Goal: Navigation & Orientation: Find specific page/section

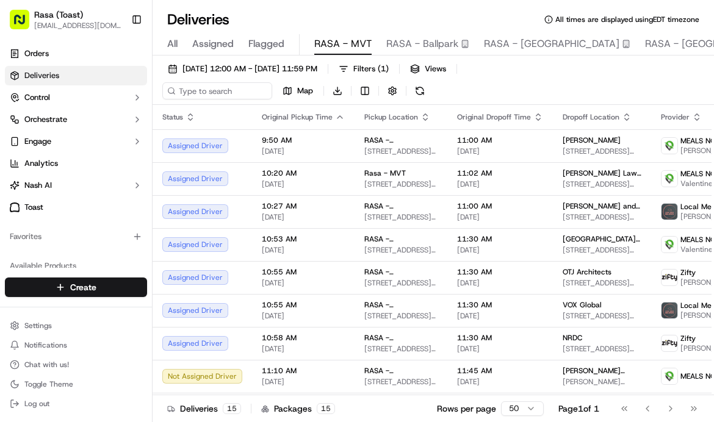
click at [134, 18] on button "Toggle Sidebar" at bounding box center [136, 19] width 21 height 21
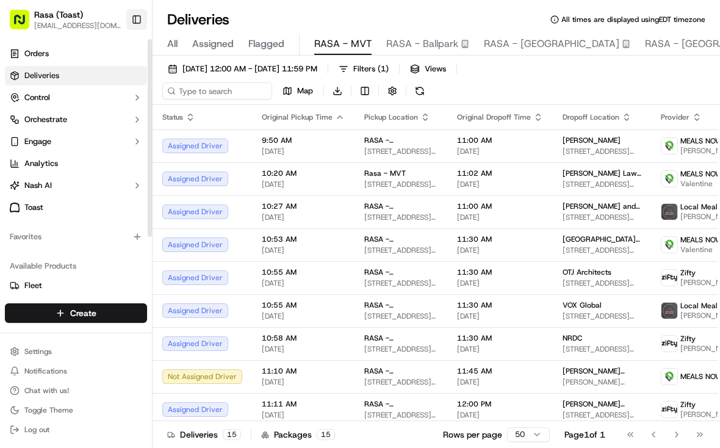
click at [134, 27] on button "Toggle Sidebar" at bounding box center [136, 19] width 21 height 21
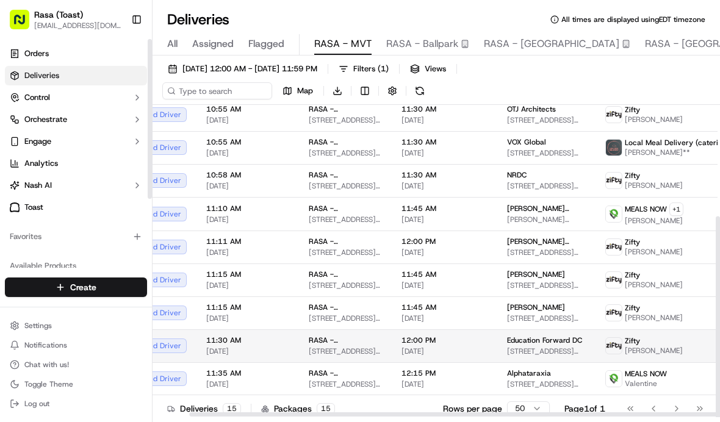
scroll to position [162, 42]
